Goal: Task Accomplishment & Management: Use online tool/utility

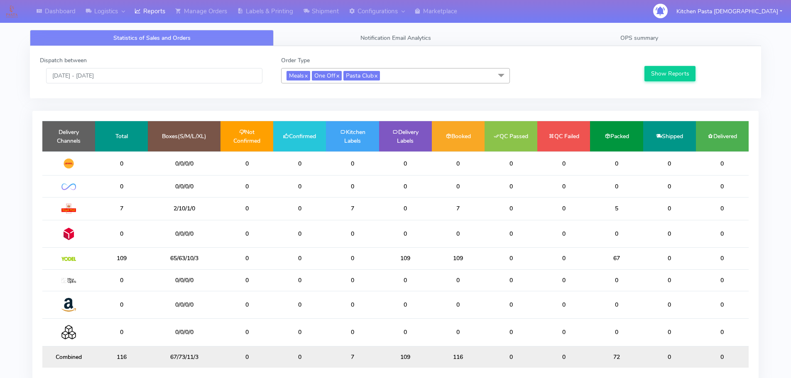
click at [422, 79] on span "Meals x One Off x Pasta Club x" at bounding box center [395, 75] width 229 height 15
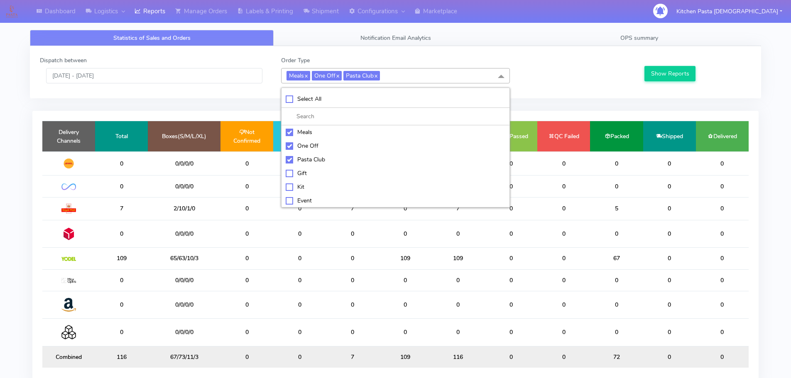
click at [293, 134] on div "Meals" at bounding box center [396, 132] width 220 height 9
checkbox input "false"
click at [293, 143] on div "One Off" at bounding box center [396, 146] width 220 height 9
checkbox input "false"
click at [291, 159] on div "Pasta Club" at bounding box center [396, 159] width 220 height 9
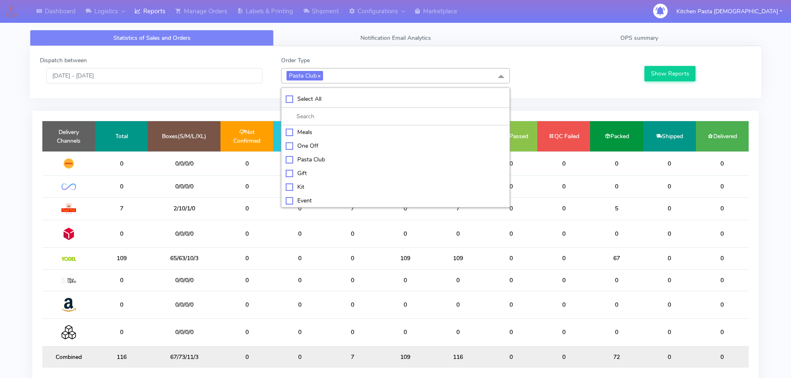
checkbox input "false"
click at [297, 179] on li "Gift" at bounding box center [395, 173] width 228 height 14
checkbox input "true"
click at [303, 187] on div "Kit" at bounding box center [396, 187] width 220 height 9
checkbox input "true"
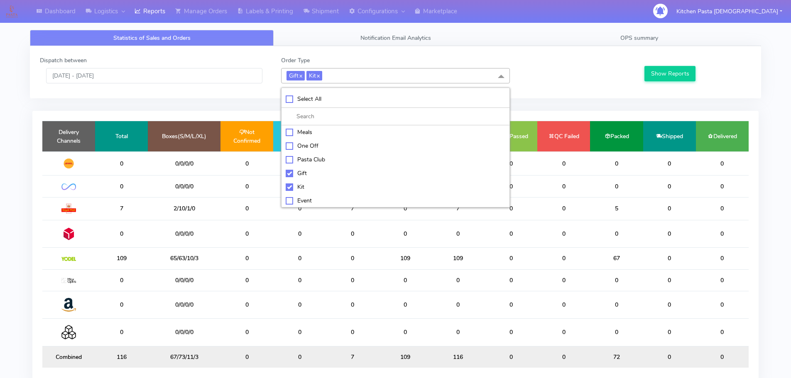
click at [303, 171] on div "Gift" at bounding box center [396, 173] width 220 height 9
checkbox input "false"
click at [656, 69] on button "Show Reports" at bounding box center [669, 73] width 51 height 15
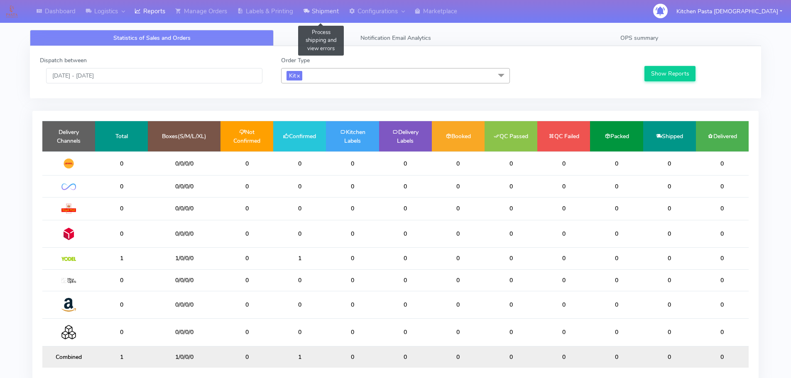
click at [323, 22] on link "Shipment" at bounding box center [321, 11] width 46 height 23
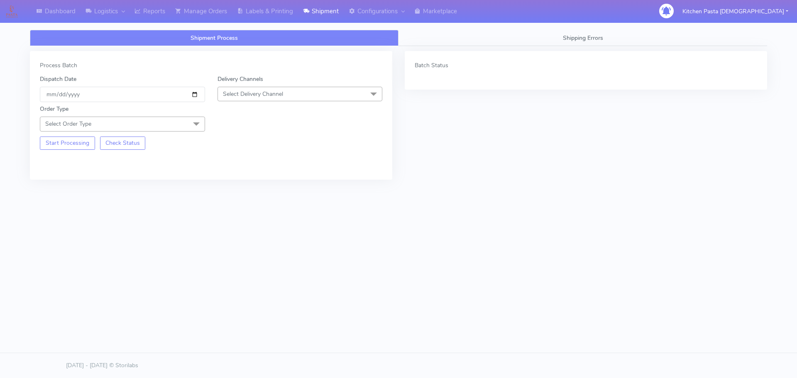
click at [268, 96] on span "Select Delivery Channel" at bounding box center [253, 94] width 60 height 8
click at [236, 183] on div "Yodel" at bounding box center [300, 187] width 156 height 9
click at [195, 121] on span at bounding box center [196, 125] width 17 height 16
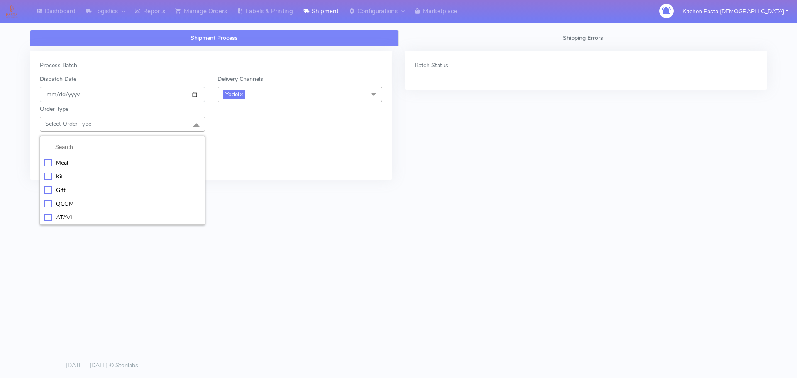
click at [64, 176] on div "Kit" at bounding box center [122, 176] width 156 height 9
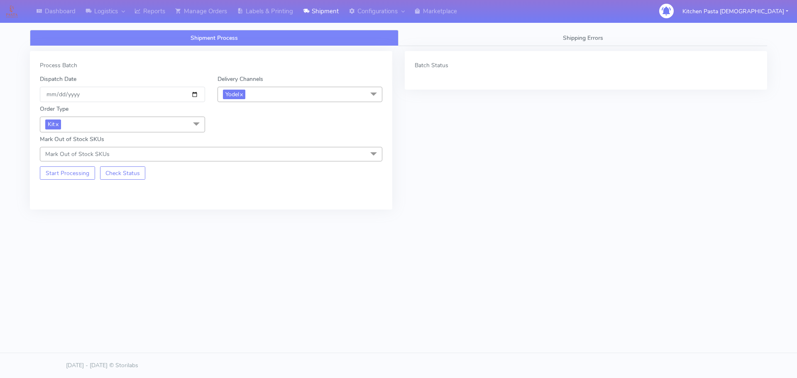
click at [54, 164] on div "Start Processing Check Status" at bounding box center [123, 170] width 178 height 18
click at [54, 171] on button "Start Processing" at bounding box center [67, 172] width 55 height 13
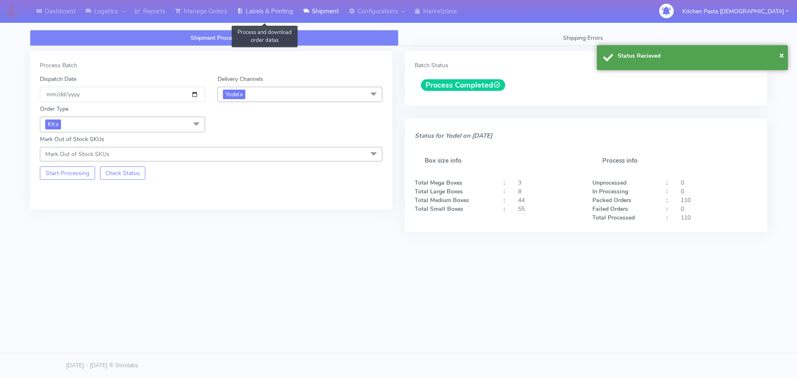
click at [256, 12] on link "Labels & Printing" at bounding box center [265, 11] width 66 height 23
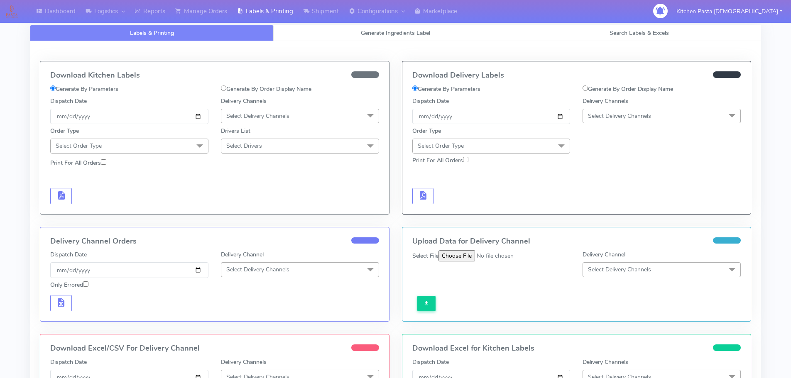
click at [626, 115] on span "Select Delivery Channels" at bounding box center [619, 116] width 63 height 8
click at [599, 208] on div "Yodel" at bounding box center [661, 209] width 149 height 9
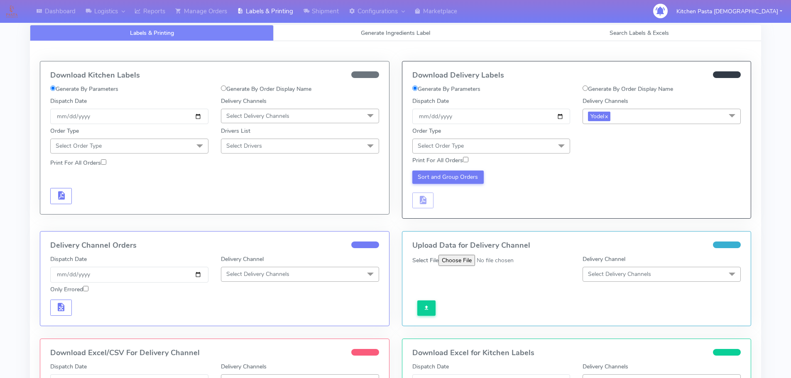
click at [561, 146] on span at bounding box center [561, 147] width 17 height 16
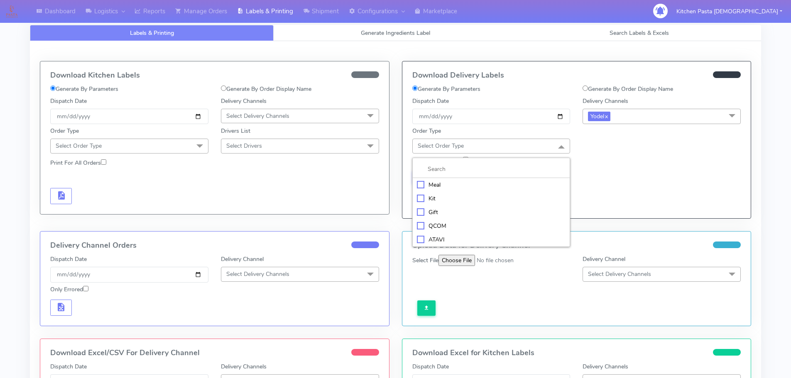
click at [442, 203] on li "Kit" at bounding box center [491, 199] width 157 height 14
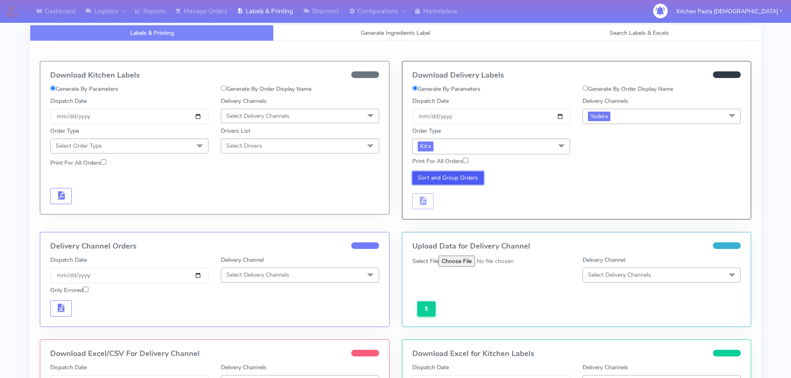
click at [428, 182] on button "Sort and Group Orders" at bounding box center [448, 177] width 72 height 13
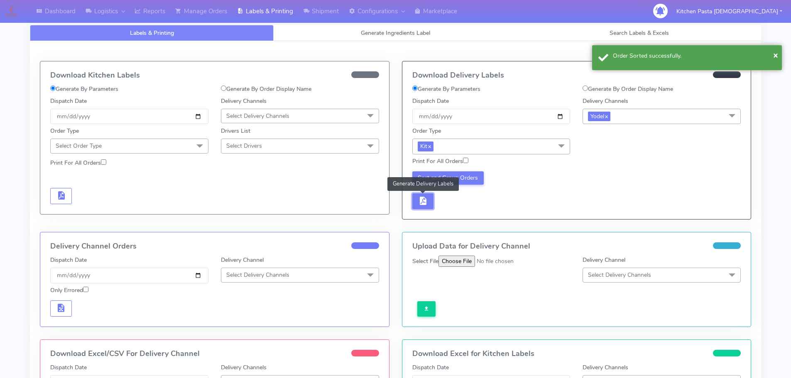
click at [430, 197] on button "button" at bounding box center [423, 201] width 22 height 16
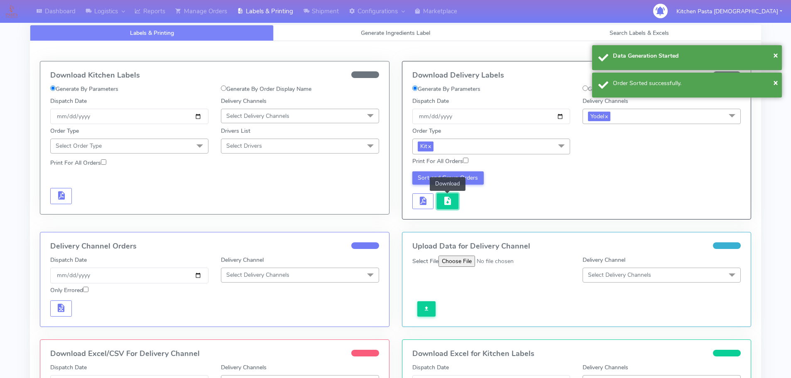
click at [447, 199] on span "button" at bounding box center [447, 203] width 10 height 8
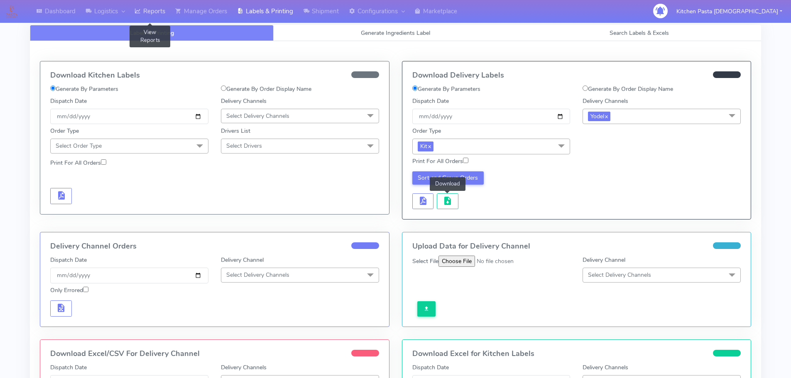
click at [164, 11] on link "Reports" at bounding box center [150, 11] width 41 height 23
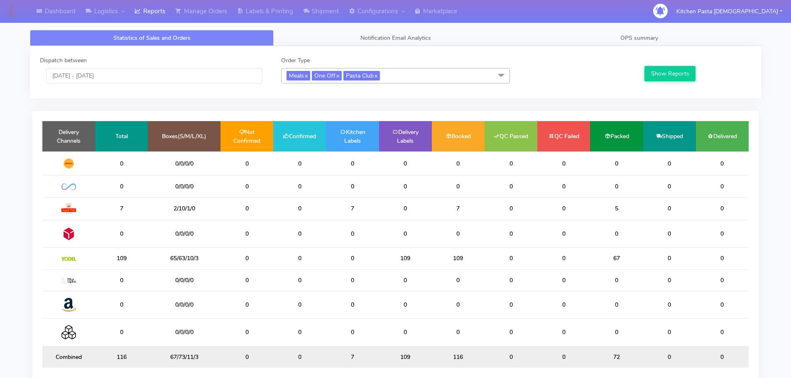
click at [456, 73] on span "Meals x One Off x Pasta Club x" at bounding box center [395, 75] width 229 height 15
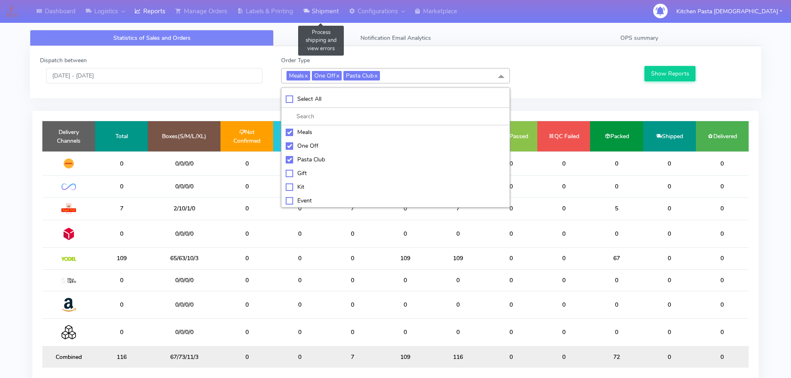
click at [325, 10] on link "Shipment" at bounding box center [321, 11] width 46 height 23
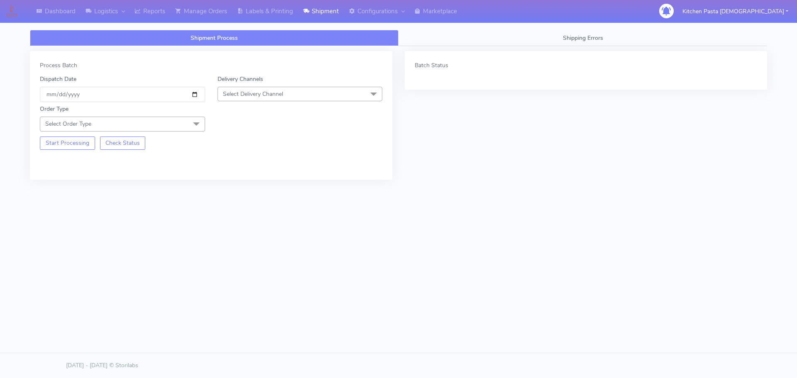
click at [283, 93] on span "Select Delivery Channel" at bounding box center [253, 94] width 60 height 8
click at [240, 186] on div "Yodel" at bounding box center [300, 187] width 156 height 9
click at [175, 122] on span "Select Order Type" at bounding box center [122, 124] width 165 height 15
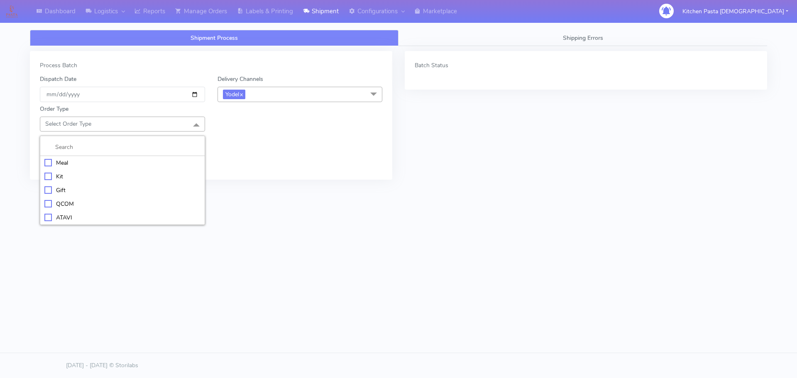
click at [72, 215] on div "ATAVI" at bounding box center [122, 217] width 156 height 9
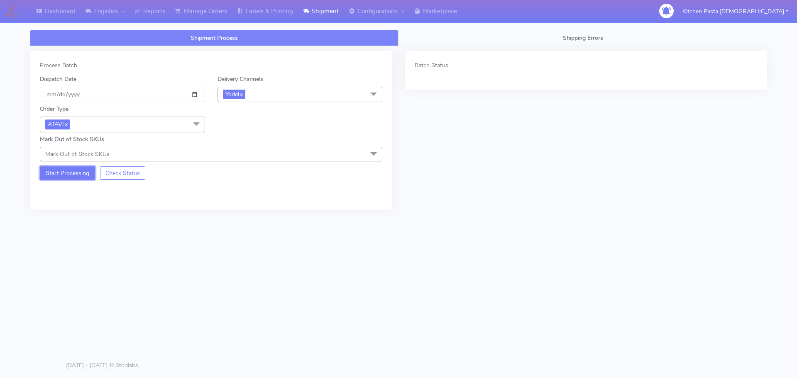
click at [63, 179] on button "Start Processing" at bounding box center [67, 172] width 55 height 13
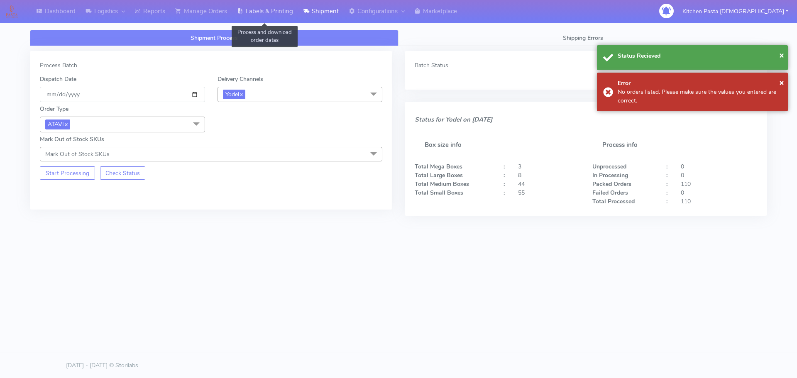
click at [266, 2] on link "Labels & Printing" at bounding box center [265, 11] width 66 height 23
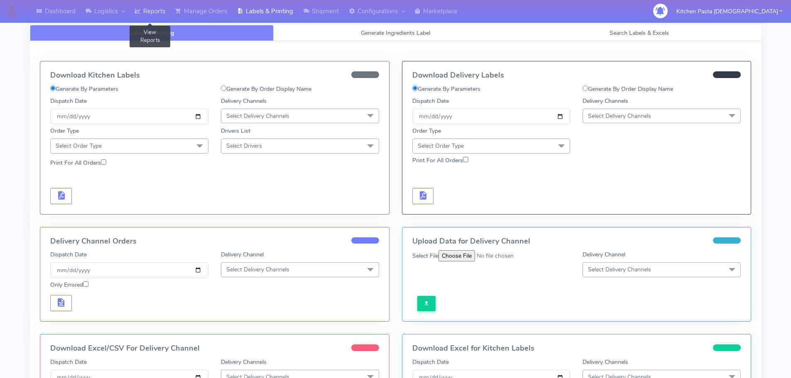
click at [163, 18] on link "Reports" at bounding box center [150, 11] width 41 height 23
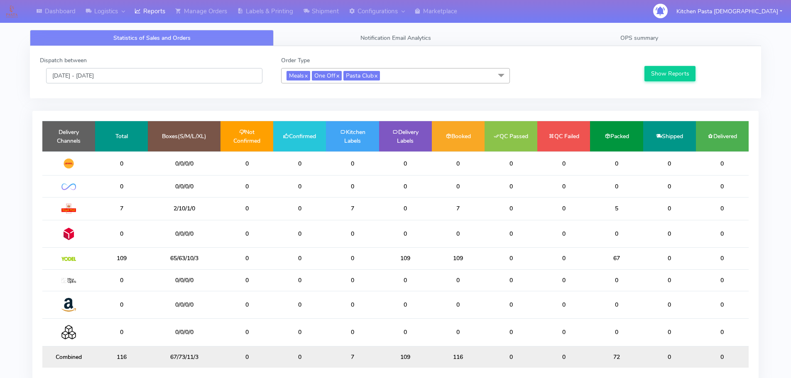
click at [197, 76] on input "[DATE] - [DATE]" at bounding box center [154, 75] width 216 height 15
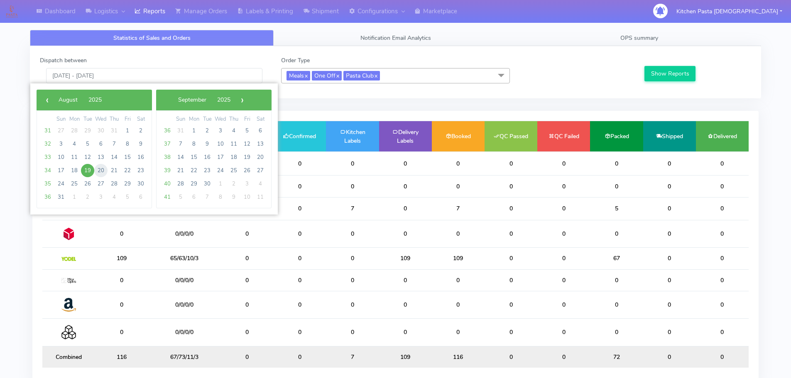
click at [99, 174] on span "20" at bounding box center [100, 170] width 13 height 13
type input "[DATE] - [DATE]"
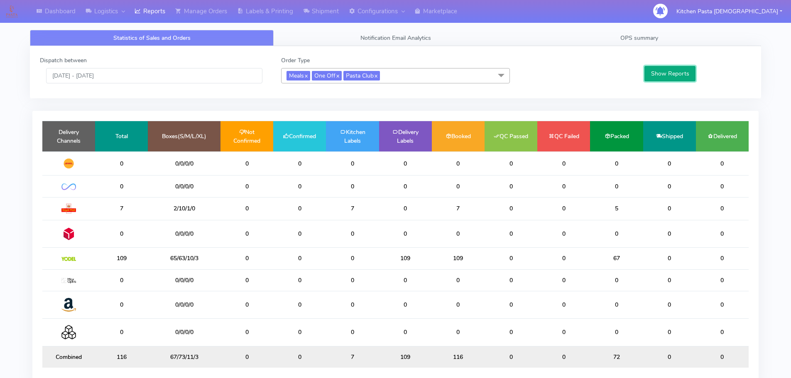
click at [658, 69] on button "Show Reports" at bounding box center [669, 73] width 51 height 15
